Goal: Information Seeking & Learning: Learn about a topic

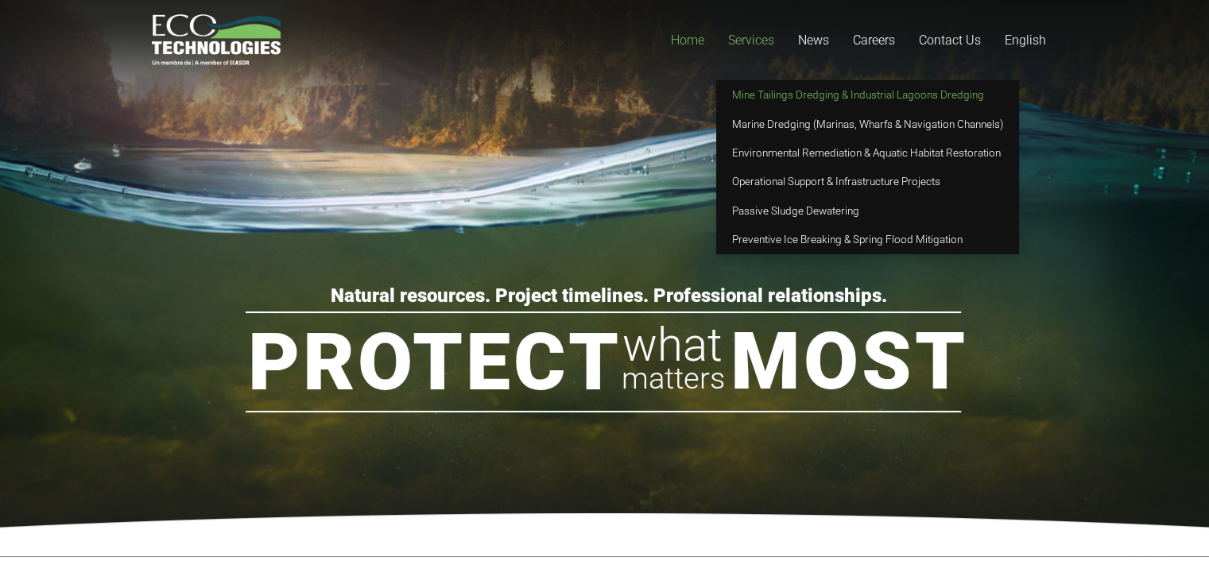
click at [755, 96] on span "Mine Tailings Dredging & Industrial Lagoons Dredging" at bounding box center [858, 94] width 252 height 13
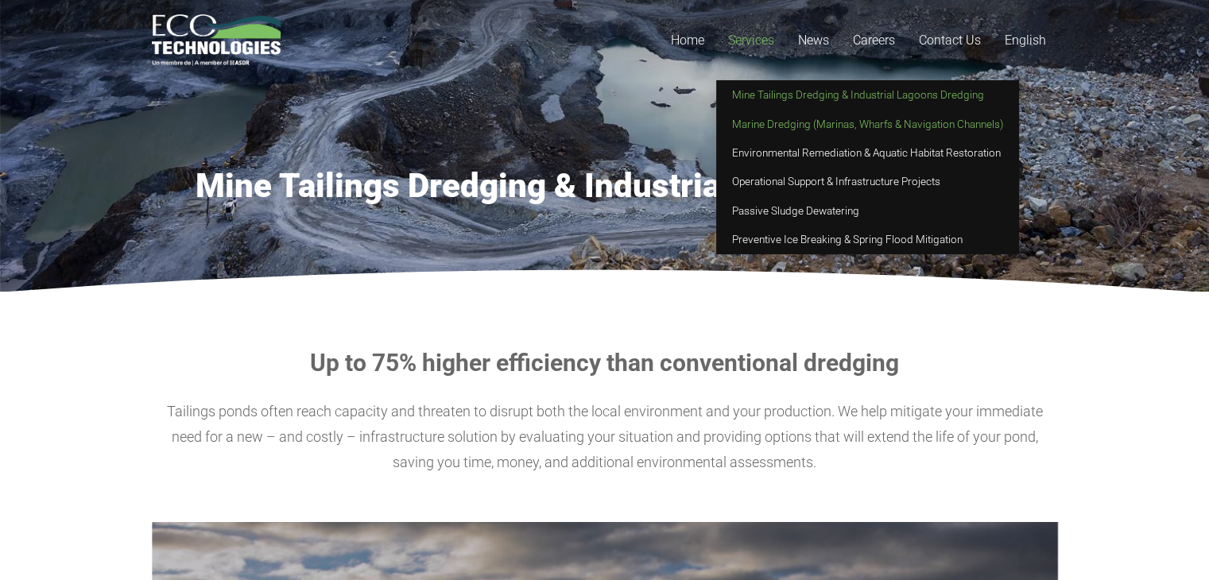
click at [761, 126] on span "Marine Dredging (Marinas, Wharfs & Navigation Channels)" at bounding box center [867, 124] width 271 height 13
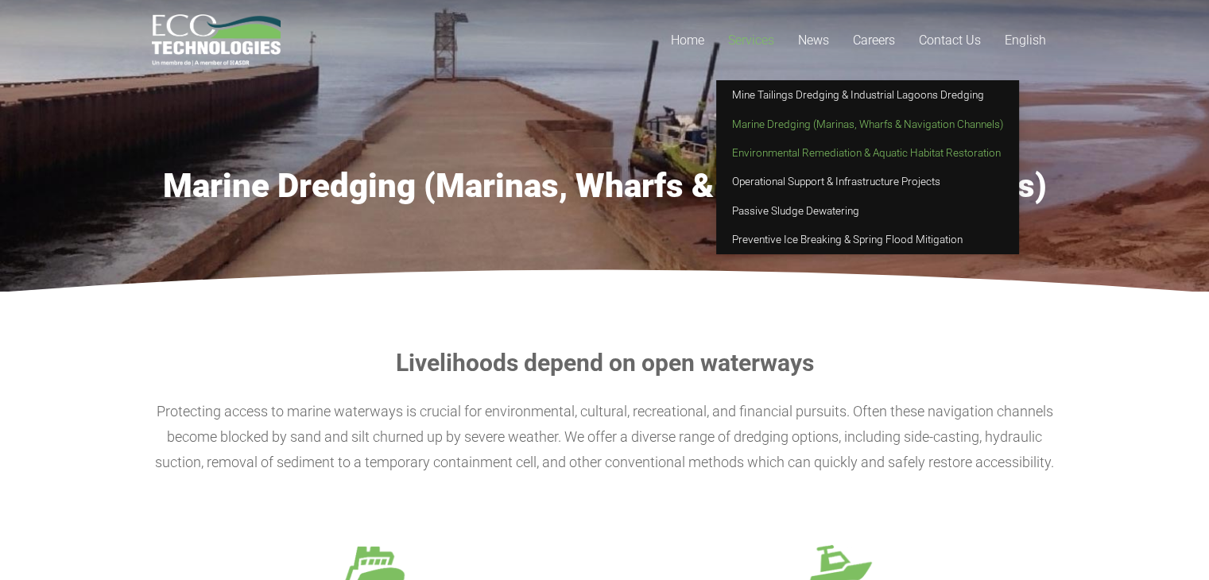
click at [759, 148] on span "Environmental Remediation & Aquatic Habitat Restoration" at bounding box center [866, 152] width 269 height 13
